Goal: Transaction & Acquisition: Purchase product/service

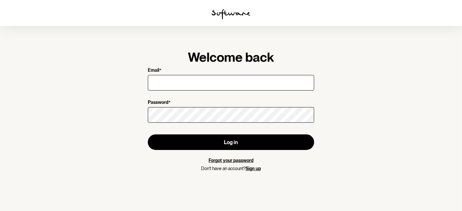
type input "laurenlouiseday1995@gmail.com"
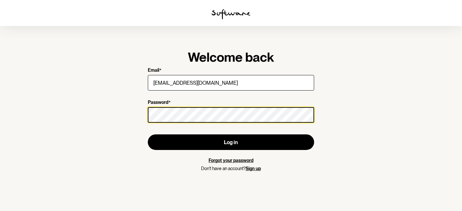
click at [148, 134] on button "Log in" at bounding box center [231, 142] width 166 height 16
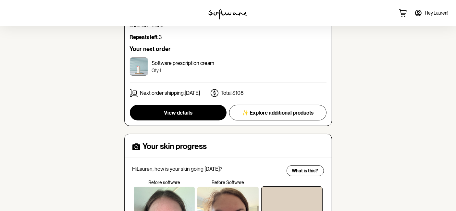
scroll to position [106, 0]
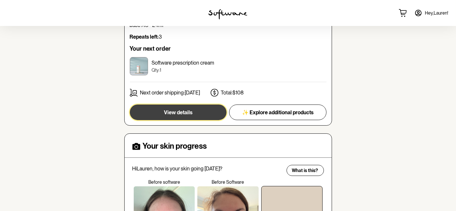
click at [210, 105] on button "View details" at bounding box center [178, 113] width 97 height 16
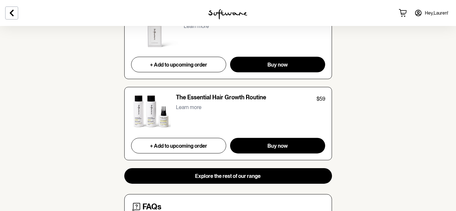
scroll to position [601, 0]
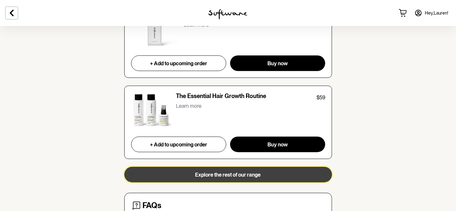
click at [232, 177] on button "Explore the rest of our range" at bounding box center [228, 175] width 208 height 16
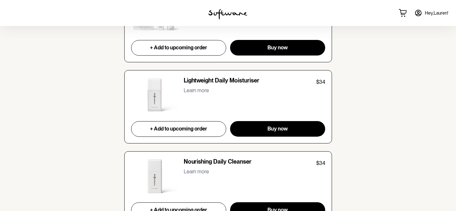
scroll to position [1424, 0]
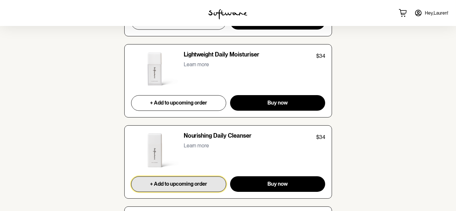
click at [212, 179] on button "+ Add to upcoming order" at bounding box center [178, 184] width 95 height 16
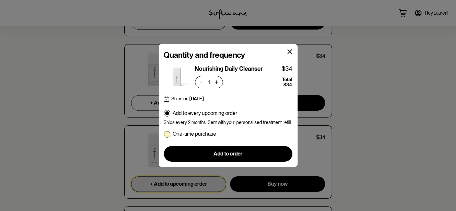
click at [196, 135] on p "One-time purchase" at bounding box center [195, 134] width 44 height 6
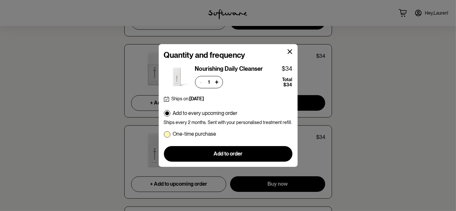
click at [164, 134] on input "One-time purchase" at bounding box center [164, 134] width 0 height 0
radio input "true"
radio input "false"
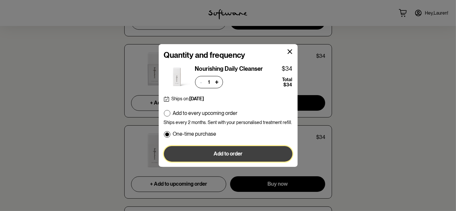
click at [229, 151] on span "Add to order" at bounding box center [228, 154] width 29 height 6
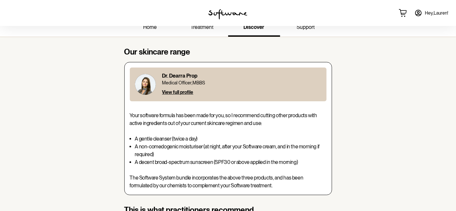
scroll to position [0, 0]
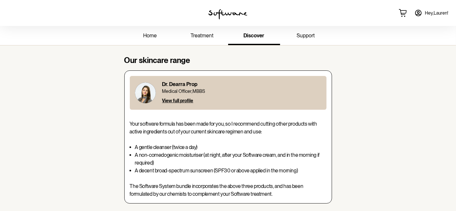
click at [217, 41] on link "treatment" at bounding box center [202, 36] width 52 height 18
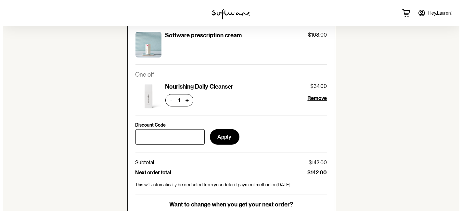
scroll to position [337, 0]
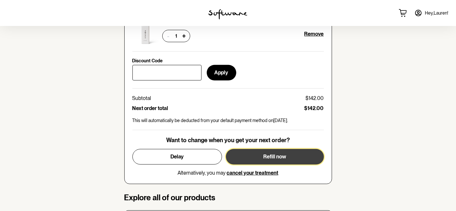
click at [277, 156] on span "Refill now" at bounding box center [274, 157] width 23 height 6
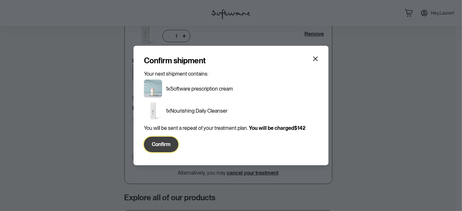
click at [165, 141] on span "Confirm" at bounding box center [161, 144] width 19 height 6
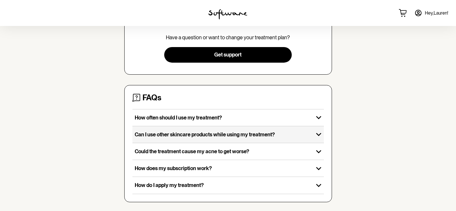
scroll to position [0, 0]
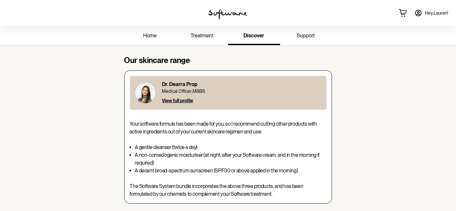
click at [192, 38] on span "treatment" at bounding box center [202, 35] width 23 height 6
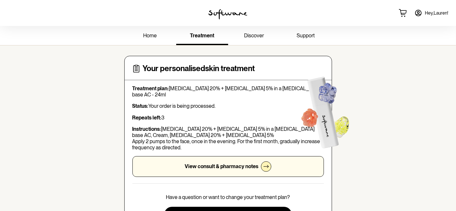
click at [168, 115] on p "Repeats left: 3" at bounding box center [228, 118] width 192 height 6
click at [152, 35] on span "home" at bounding box center [151, 35] width 14 height 6
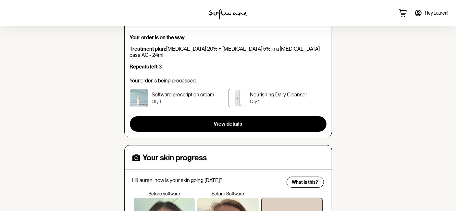
scroll to position [76, 0]
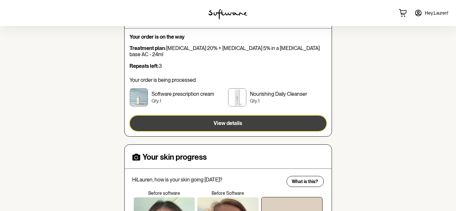
click at [216, 120] on span "View details" at bounding box center [228, 123] width 29 height 6
